Goal: Task Accomplishment & Management: Manage account settings

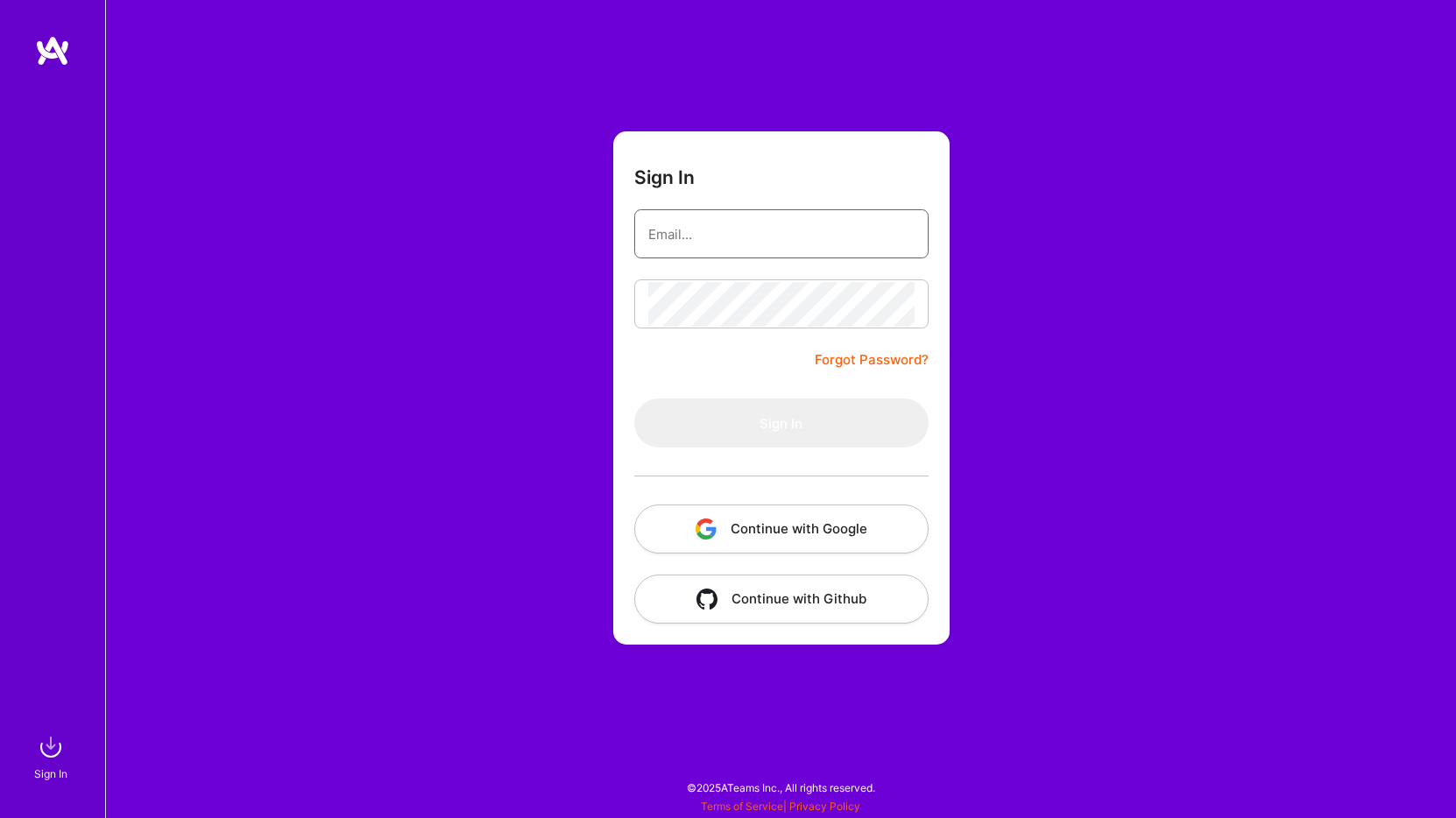
click at [703, 235] on input "email" at bounding box center [781, 233] width 266 height 45
click at [0, 808] on com-1password-button at bounding box center [0, 808] width 0 height 0
click at [783, 227] on input "email" at bounding box center [781, 233] width 266 height 45
click at [0, 808] on com-1password-button at bounding box center [0, 808] width 0 height 0
type input "[EMAIL_ADDRESS][DOMAIN_NAME]"
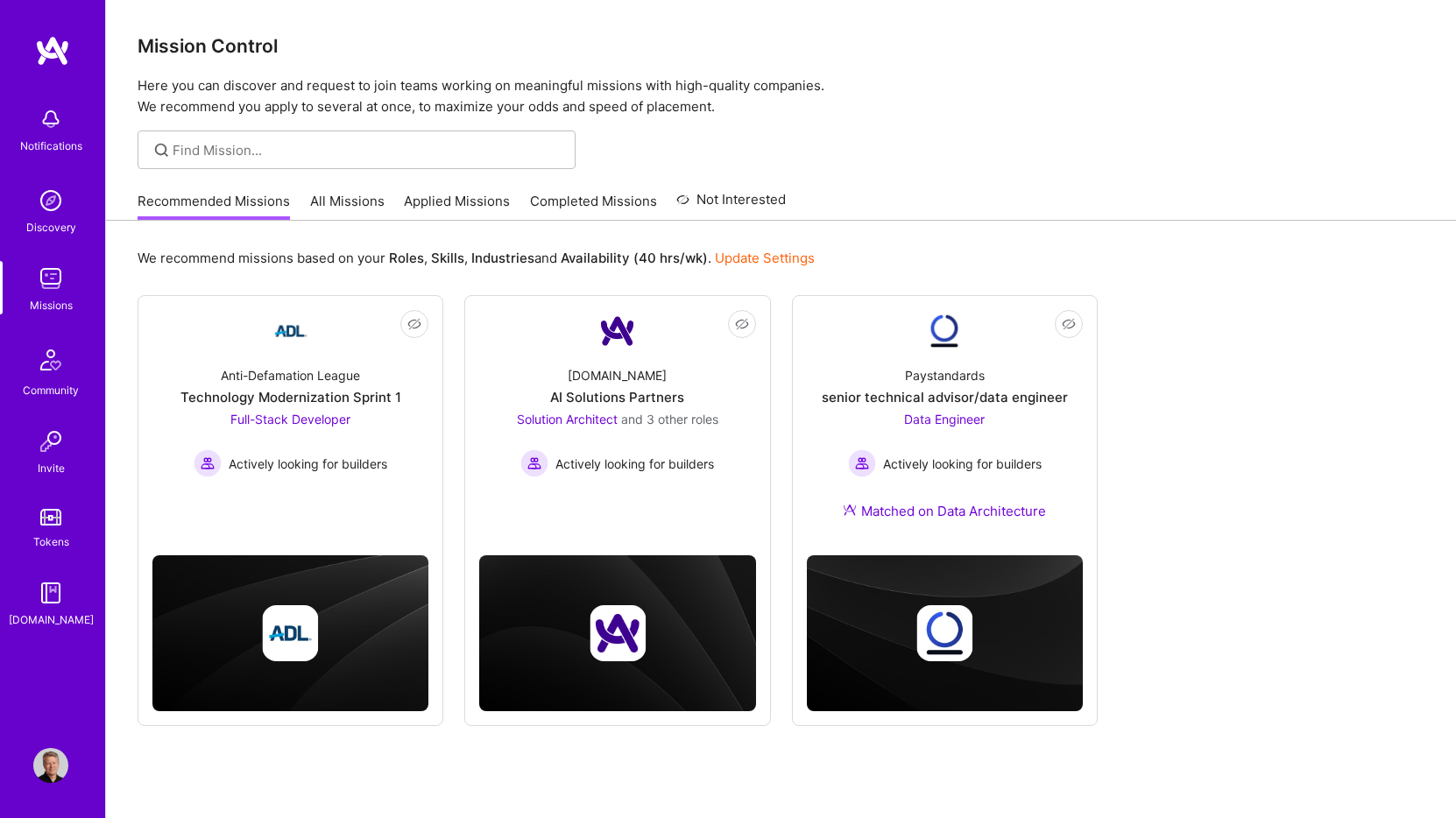
click at [468, 191] on link "Applied Missions" at bounding box center [457, 206] width 106 height 29
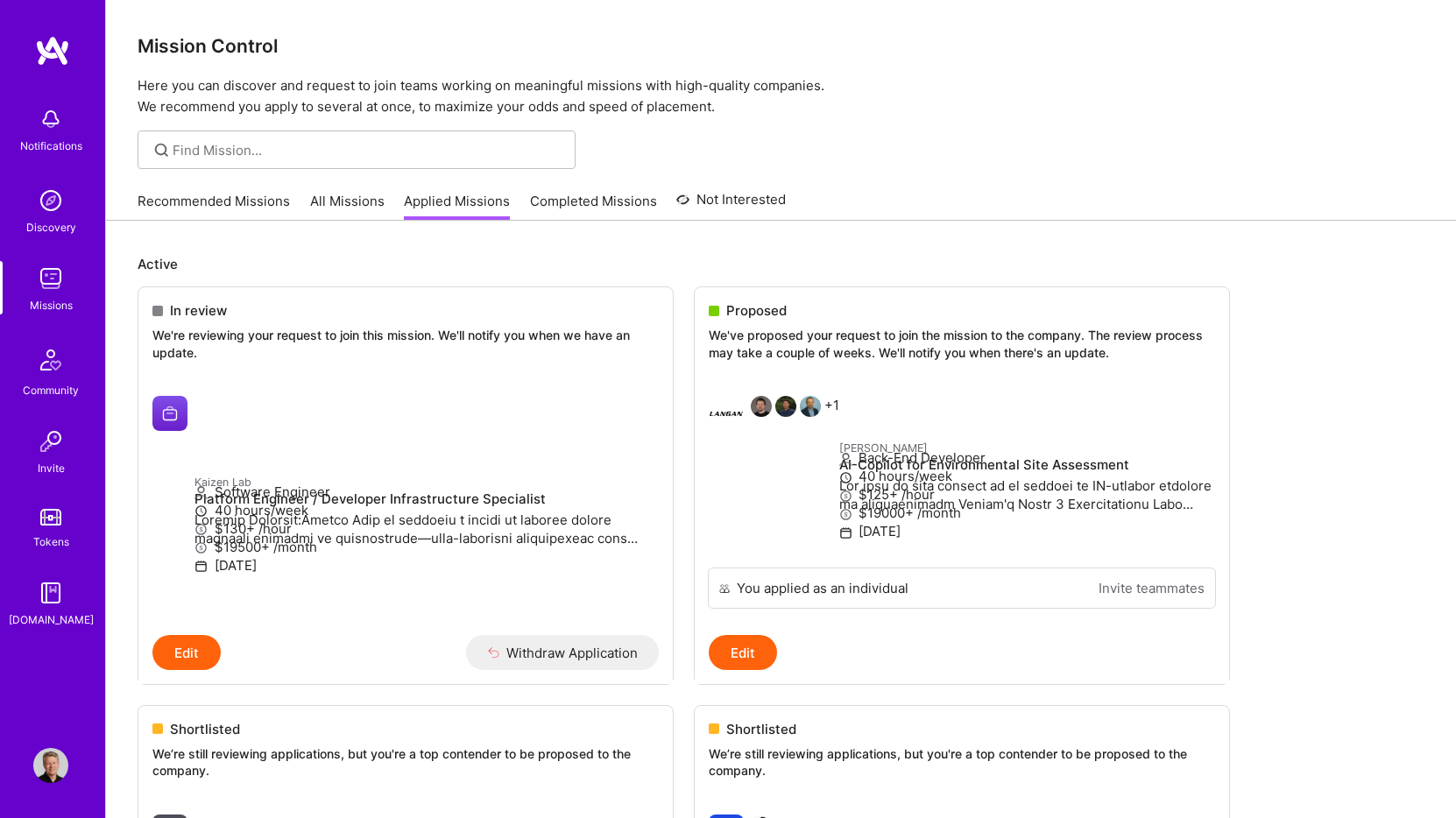
click at [46, 47] on img at bounding box center [53, 51] width 35 height 32
